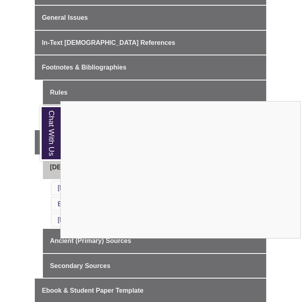
scroll to position [234, 0]
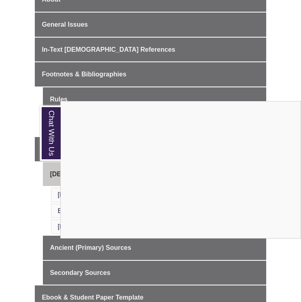
click at [11, 197] on div "Chat With Us" at bounding box center [150, 151] width 301 height 302
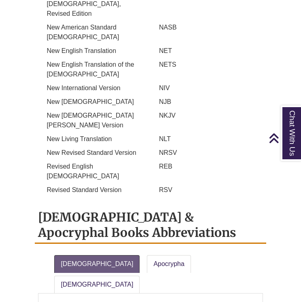
scroll to position [989, 0]
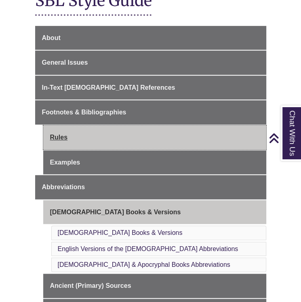
scroll to position [197, 0]
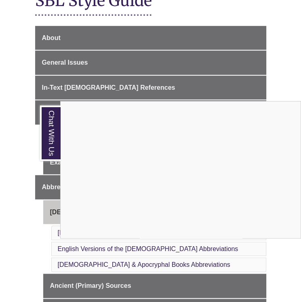
click at [28, 207] on div "Chat With Us" at bounding box center [150, 151] width 301 height 302
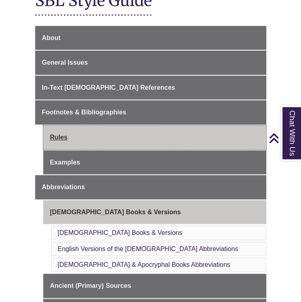
click at [81, 133] on link "Rules" at bounding box center [154, 137] width 223 height 24
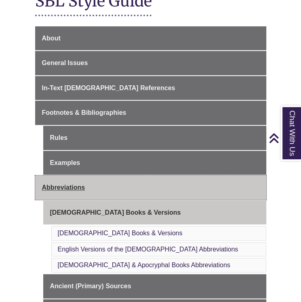
click at [84, 184] on span "Abbreviations" at bounding box center [63, 187] width 43 height 7
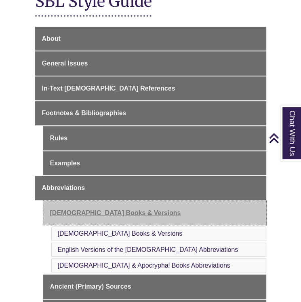
click at [119, 201] on link "[DEMOGRAPHIC_DATA] Books & Versions" at bounding box center [154, 213] width 223 height 24
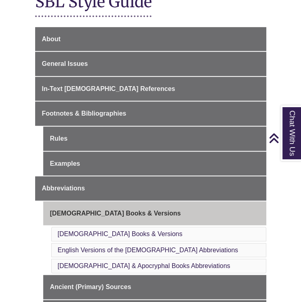
click at [131, 227] on li "[DEMOGRAPHIC_DATA] Books & Versions" at bounding box center [158, 234] width 215 height 15
click at [125, 231] on link "[DEMOGRAPHIC_DATA] Books & Versions" at bounding box center [120, 234] width 125 height 7
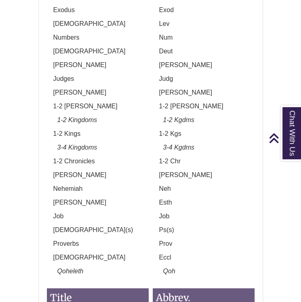
scroll to position [1475, 0]
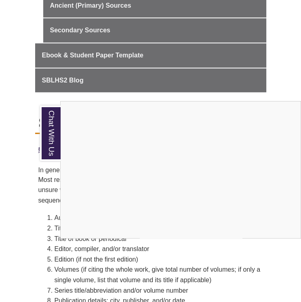
scroll to position [435, 0]
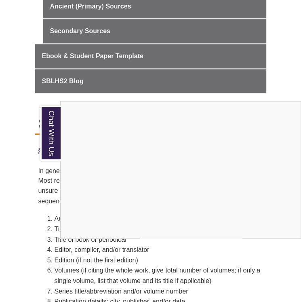
click at [26, 219] on div "Chat With Us" at bounding box center [150, 151] width 301 height 302
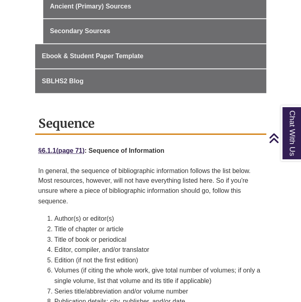
scroll to position [432, 0]
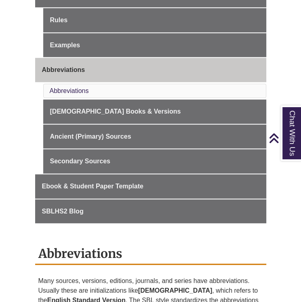
scroll to position [304, 0]
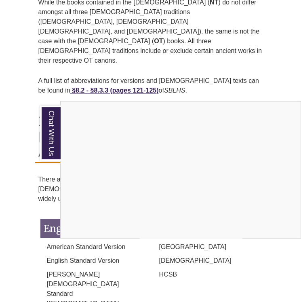
scroll to position [634, 0]
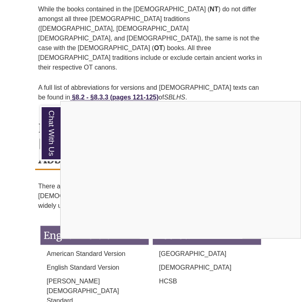
click at [28, 222] on div "Chat With Us" at bounding box center [150, 151] width 301 height 302
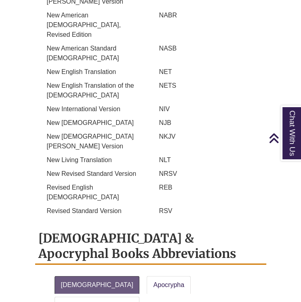
scroll to position [979, 0]
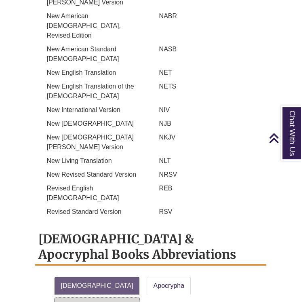
click at [140, 298] on link "[DEMOGRAPHIC_DATA]" at bounding box center [97, 307] width 85 height 18
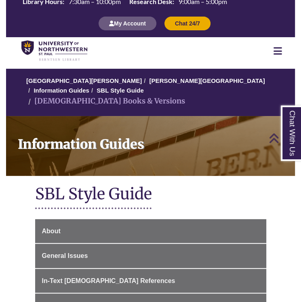
scroll to position [0, 0]
